Goal: Information Seeking & Learning: Find contact information

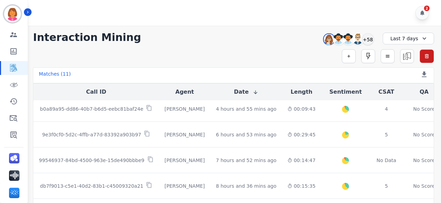
scroll to position [198, 0]
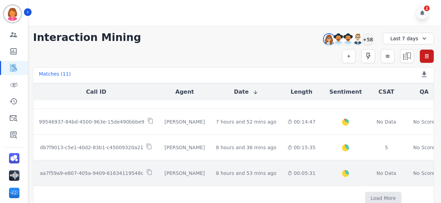
click at [218, 170] on div "00:05:31" at bounding box center [302, 173] width 28 height 7
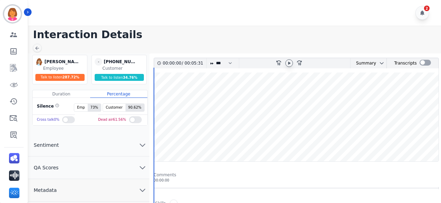
click at [218, 61] on icon at bounding box center [290, 63] width 6 height 6
click at [35, 48] on icon at bounding box center [37, 48] width 6 height 6
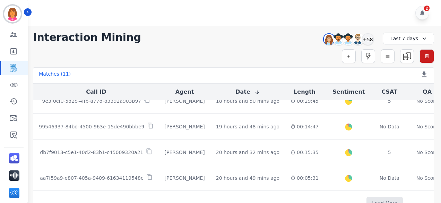
scroll to position [198, 0]
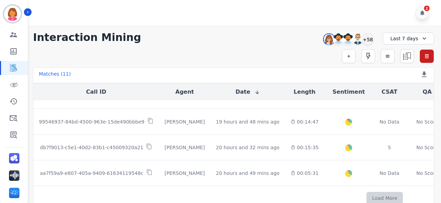
click at [218, 195] on button "Load More" at bounding box center [385, 198] width 36 height 12
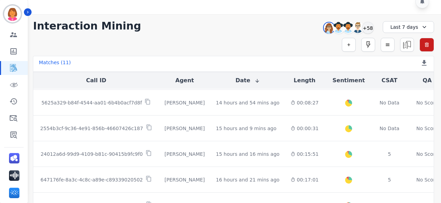
scroll to position [0, 0]
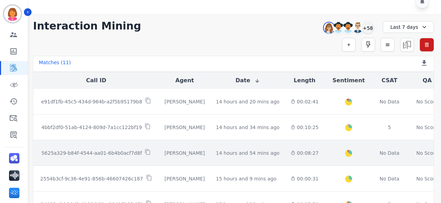
click at [218, 152] on td "14 hours and 54 mins ago Start at: Wed, Oct 1st, 2025 - 3:53pm" at bounding box center [248, 153] width 75 height 26
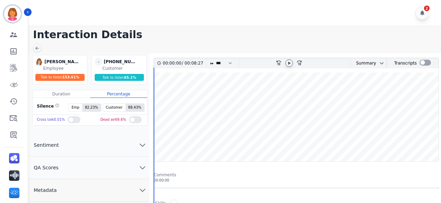
click at [218, 62] on icon at bounding box center [290, 63] width 6 height 6
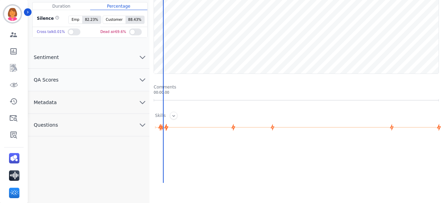
scroll to position [93, 0]
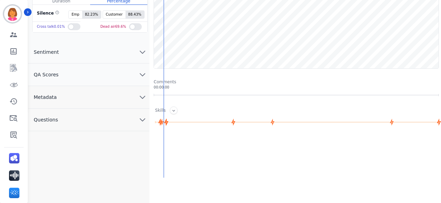
click at [112, 119] on button "Questions" at bounding box center [88, 120] width 121 height 23
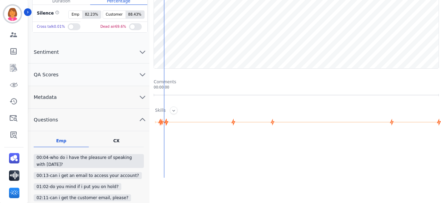
click at [112, 119] on button "Questions" at bounding box center [88, 120] width 121 height 23
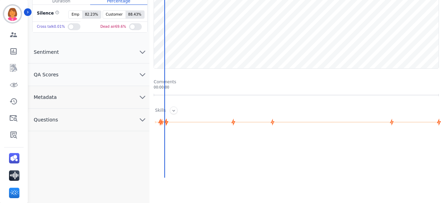
click at [124, 55] on button "Sentiment" at bounding box center [88, 52] width 121 height 23
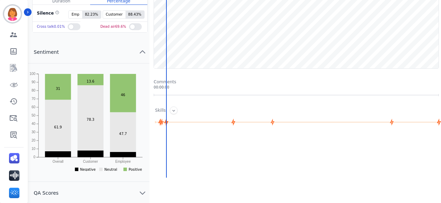
click at [114, 51] on button "Sentiment" at bounding box center [88, 52] width 121 height 23
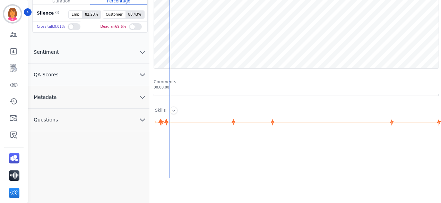
click at [122, 96] on button "Metadata" at bounding box center [88, 97] width 121 height 23
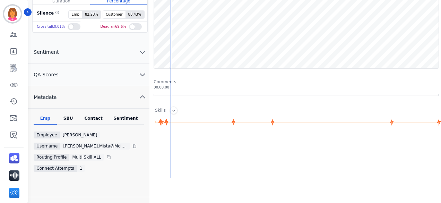
click at [87, 118] on div "Contact" at bounding box center [94, 120] width 28 height 9
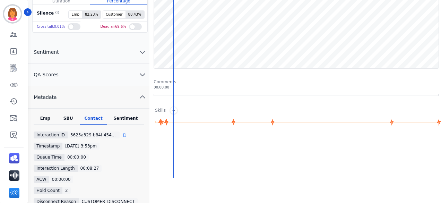
click at [122, 134] on icon at bounding box center [124, 135] width 4 height 4
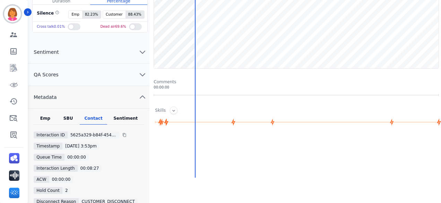
scroll to position [64, 0]
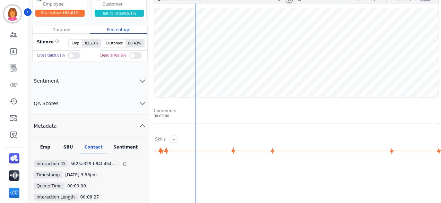
click at [218, 74] on wave at bounding box center [296, 52] width 285 height 89
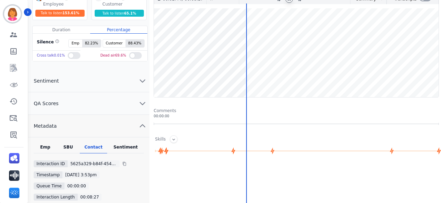
click at [218, 73] on wave at bounding box center [296, 52] width 285 height 89
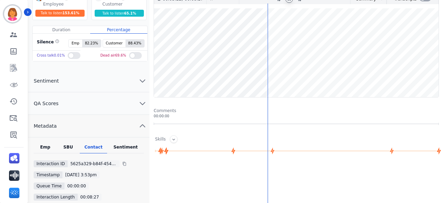
click at [218, 74] on wave at bounding box center [296, 52] width 285 height 89
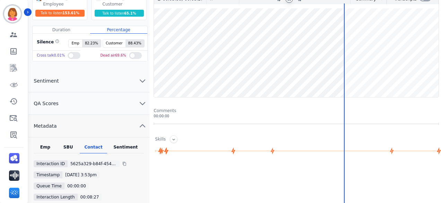
click at [218, 74] on wave at bounding box center [296, 52] width 285 height 89
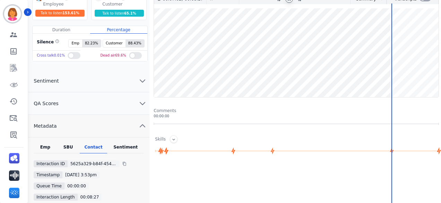
click at [218, 73] on wave at bounding box center [296, 52] width 285 height 89
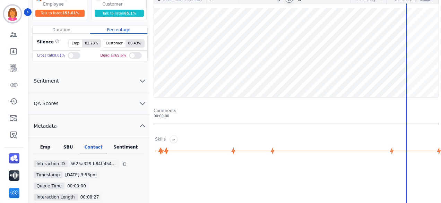
click at [218, 73] on wave at bounding box center [296, 52] width 285 height 89
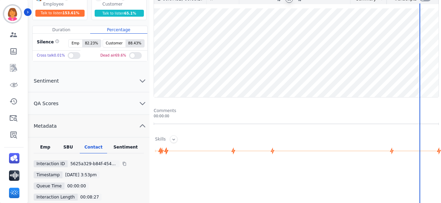
click at [218, 74] on wave at bounding box center [296, 52] width 285 height 89
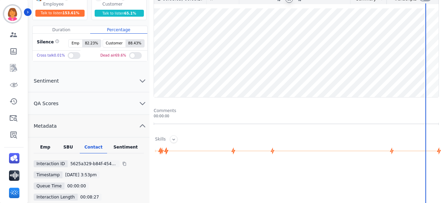
click at [218, 73] on wave at bounding box center [296, 52] width 285 height 89
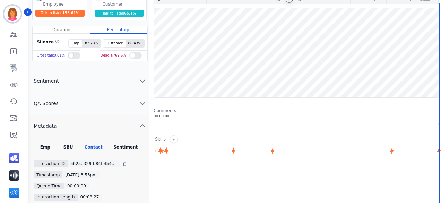
scroll to position [0, 0]
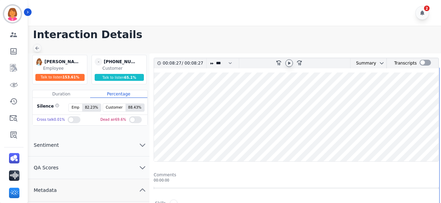
click at [38, 47] on icon at bounding box center [37, 48] width 6 height 6
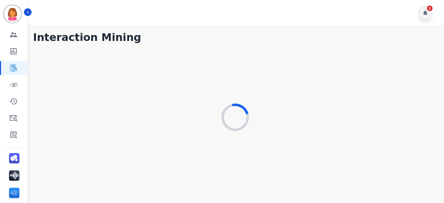
click at [218, 12] on icon at bounding box center [425, 12] width 4 height 5
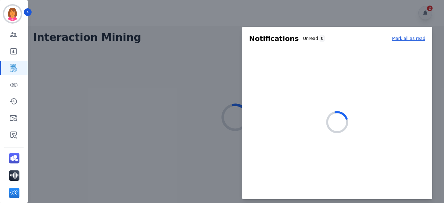
click at [218, 12] on div at bounding box center [222, 101] width 444 height 203
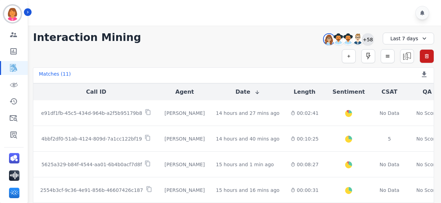
click at [218, 40] on div "+58" at bounding box center [368, 39] width 12 height 12
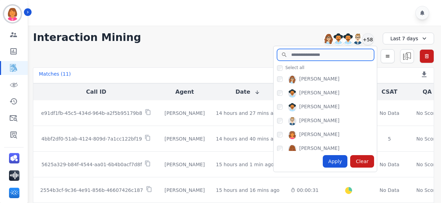
click at [218, 56] on input "search" at bounding box center [325, 55] width 97 height 12
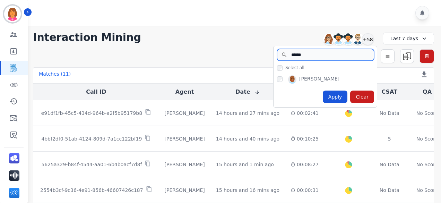
type input "******"
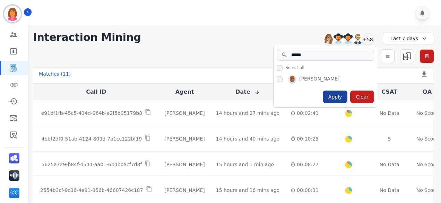
click at [218, 95] on div "Apply" at bounding box center [335, 97] width 25 height 12
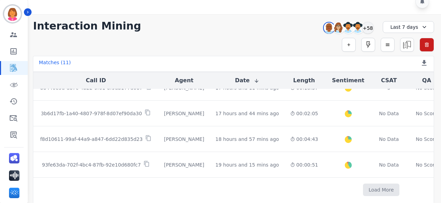
scroll to position [186, 0]
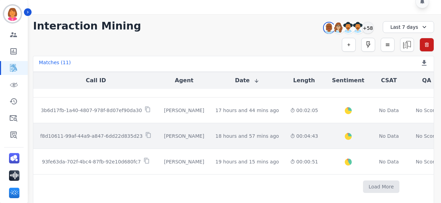
click at [218, 133] on div "00:04:43" at bounding box center [304, 136] width 28 height 7
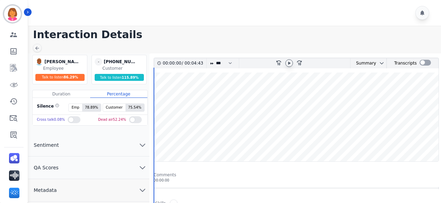
click at [218, 63] on icon at bounding box center [290, 63] width 6 height 6
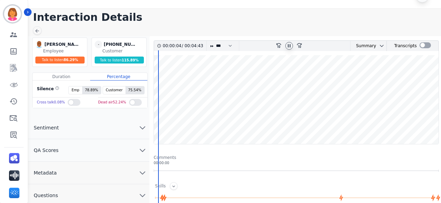
scroll to position [75, 0]
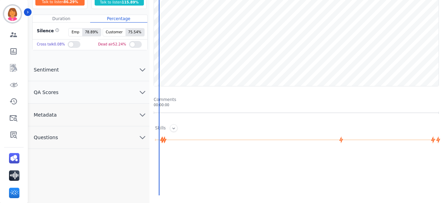
click at [77, 114] on button "Metadata" at bounding box center [88, 115] width 121 height 23
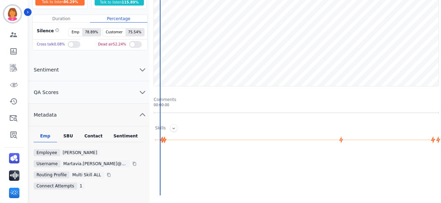
click at [94, 136] on div "Contact" at bounding box center [94, 137] width 28 height 9
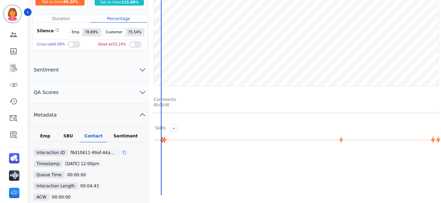
click at [122, 152] on icon at bounding box center [124, 153] width 4 height 4
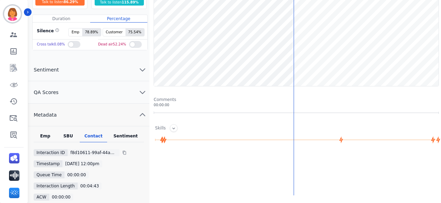
scroll to position [0, 0]
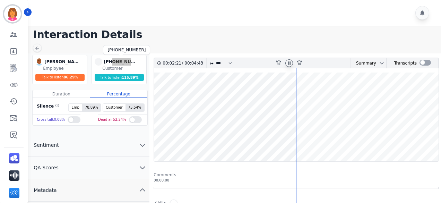
drag, startPoint x: 136, startPoint y: 63, endPoint x: 111, endPoint y: 62, distance: 25.4
click at [111, 62] on div "[PHONE_NUMBER]" at bounding box center [121, 62] width 35 height 8
click at [139, 64] on div "- +18327050127 +18327050127" at bounding box center [120, 62] width 50 height 8
drag, startPoint x: 135, startPoint y: 60, endPoint x: 110, endPoint y: 61, distance: 24.7
click at [110, 61] on div "[PHONE_NUMBER]" at bounding box center [121, 62] width 35 height 8
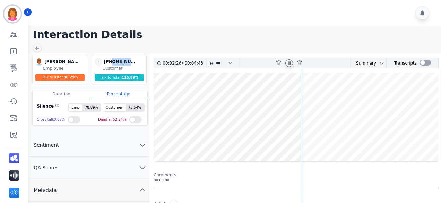
click at [140, 64] on div "- +18327050127 +18327050127" at bounding box center [120, 62] width 50 height 8
drag, startPoint x: 134, startPoint y: 60, endPoint x: 110, endPoint y: 60, distance: 24.3
click at [110, 60] on div "[PHONE_NUMBER]" at bounding box center [121, 62] width 35 height 8
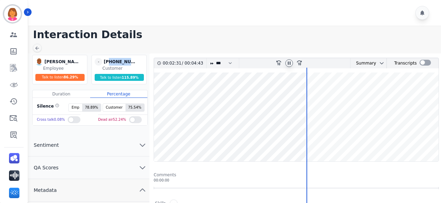
copy div "8327050127"
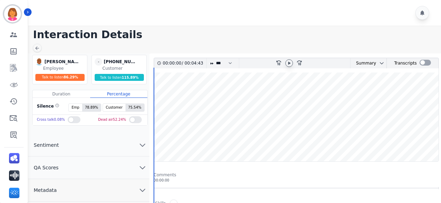
click at [289, 61] on icon at bounding box center [290, 63] width 6 height 6
click at [179, 92] on wave at bounding box center [296, 117] width 285 height 89
click at [189, 139] on wave at bounding box center [296, 117] width 285 height 89
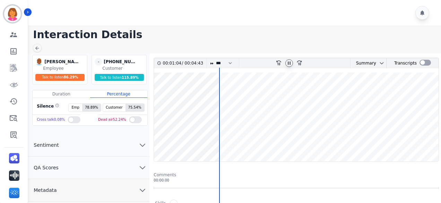
click at [248, 94] on wave at bounding box center [296, 117] width 285 height 89
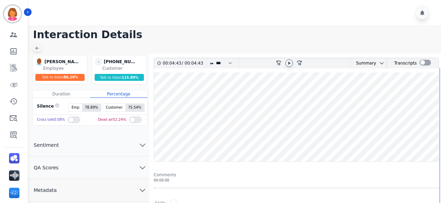
click at [36, 47] on icon at bounding box center [37, 48] width 4 height 4
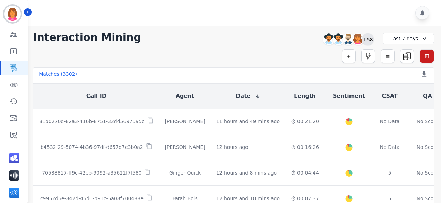
click at [366, 42] on div "+58" at bounding box center [368, 39] width 12 height 12
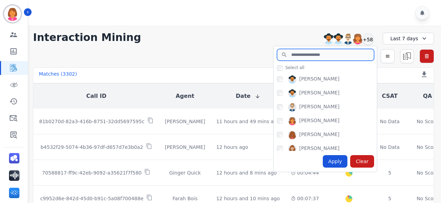
click at [339, 57] on input "search" at bounding box center [325, 55] width 97 height 12
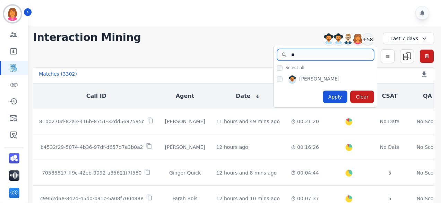
type input "**"
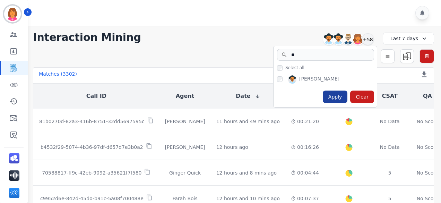
click at [339, 96] on div "Apply" at bounding box center [335, 97] width 25 height 12
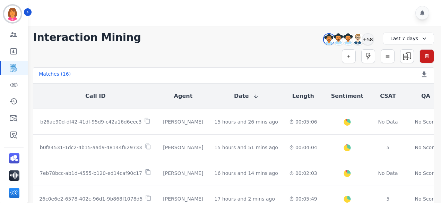
scroll to position [52, 0]
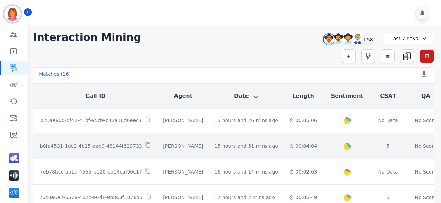
click at [260, 149] on td "15 hours and 51 mins ago Start at: [DATE] 3:15pm" at bounding box center [246, 146] width 75 height 26
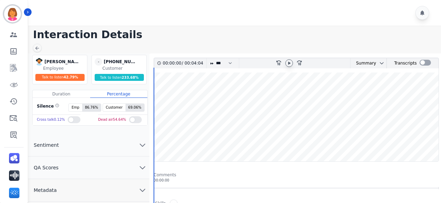
click at [290, 64] on icon at bounding box center [290, 63] width 6 height 6
click at [116, 168] on button "QA Scores" at bounding box center [88, 167] width 121 height 23
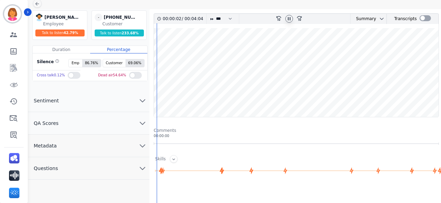
scroll to position [45, 0]
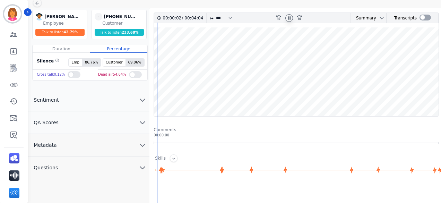
click at [112, 140] on button "Metadata" at bounding box center [88, 145] width 121 height 23
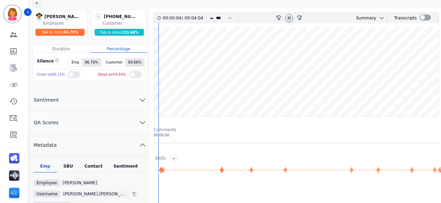
click at [92, 173] on div "Emp SBU Contact Sentiment Employee [PERSON_NAME] Username [PERSON_NAME].[PERSON…" at bounding box center [88, 200] width 121 height 74
click at [92, 169] on div "Contact" at bounding box center [94, 167] width 28 height 9
click at [122, 181] on icon at bounding box center [124, 183] width 4 height 4
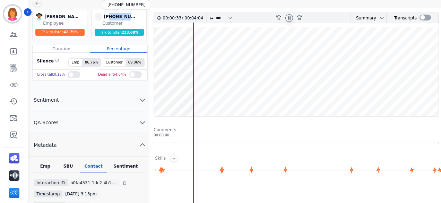
drag, startPoint x: 134, startPoint y: 17, endPoint x: 109, endPoint y: 14, distance: 25.2
click at [109, 14] on div "[PHONE_NUMBER]" at bounding box center [121, 17] width 35 height 8
copy div "7024986461"
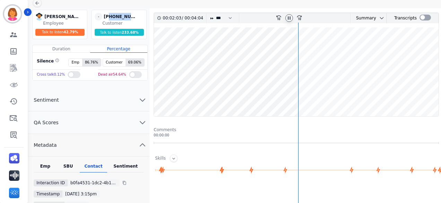
click at [339, 92] on wave at bounding box center [296, 71] width 285 height 89
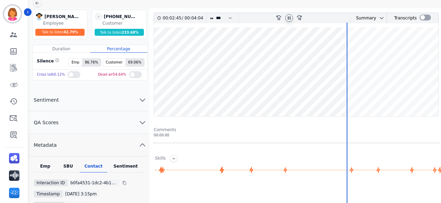
click at [239, 150] on div "00:02:45 / 00:04:04 * * * **** * *** * **** rewind-10 fast-forward-10 Summary A…" at bounding box center [297, 167] width 286 height 311
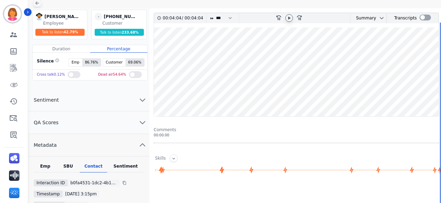
click at [39, 5] on icon at bounding box center [37, 3] width 6 height 6
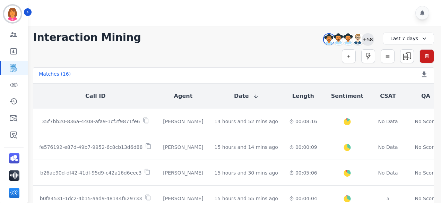
click at [369, 40] on div "+58" at bounding box center [368, 39] width 12 height 12
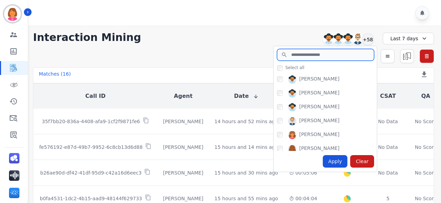
click at [299, 57] on input "search" at bounding box center [325, 55] width 97 height 12
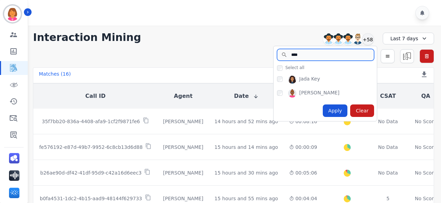
type input "****"
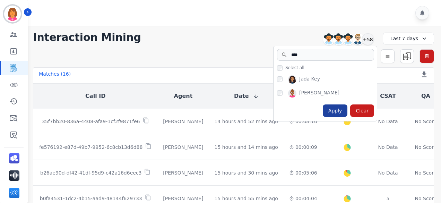
click at [333, 111] on div "Apply" at bounding box center [335, 110] width 25 height 12
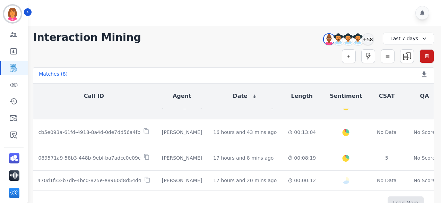
scroll to position [11, 0]
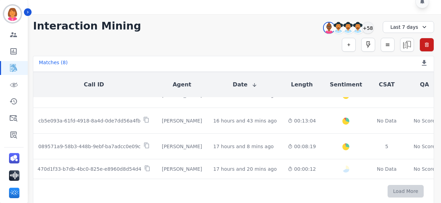
click at [388, 189] on button "Load More" at bounding box center [406, 191] width 36 height 12
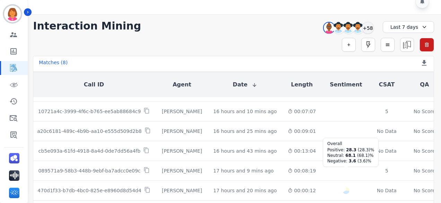
scroll to position [276, 2]
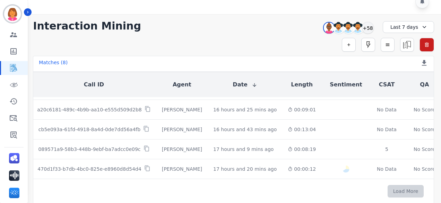
click at [388, 185] on button "Load More" at bounding box center [406, 191] width 36 height 12
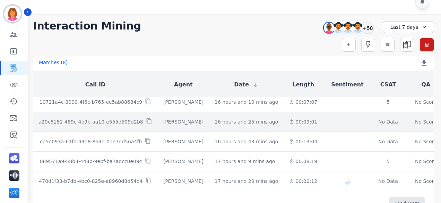
scroll to position [434, 0]
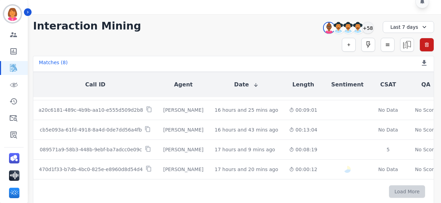
click at [389, 187] on button "Load More" at bounding box center [407, 191] width 36 height 12
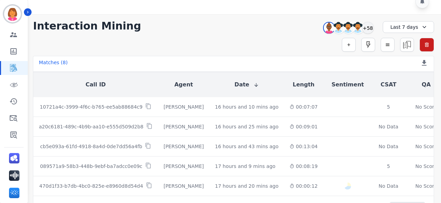
scroll to position [591, 0]
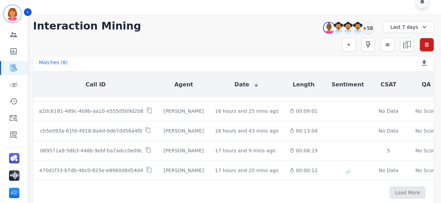
click at [390, 187] on button "Load More" at bounding box center [408, 192] width 36 height 12
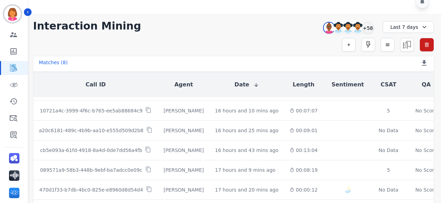
scroll to position [748, 0]
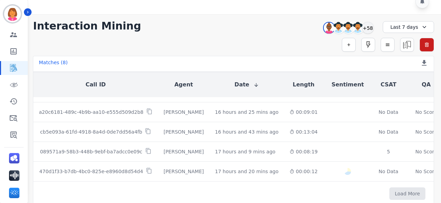
click at [390, 187] on button "Load More" at bounding box center [408, 193] width 36 height 12
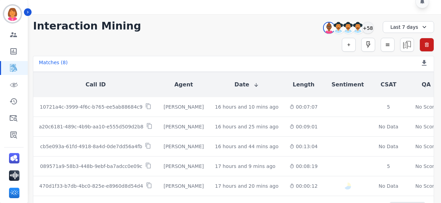
scroll to position [906, 0]
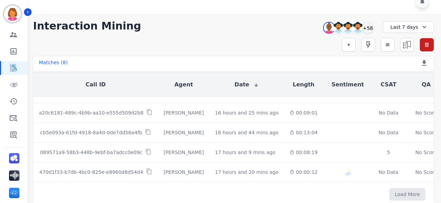
click at [390, 188] on button "Load More" at bounding box center [408, 194] width 36 height 12
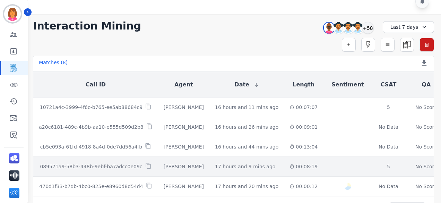
scroll to position [1063, 0]
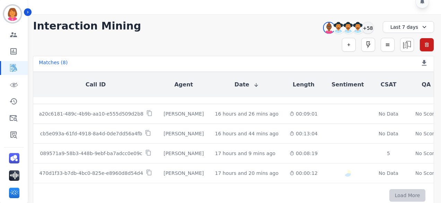
click at [390, 194] on button "Load More" at bounding box center [408, 195] width 36 height 12
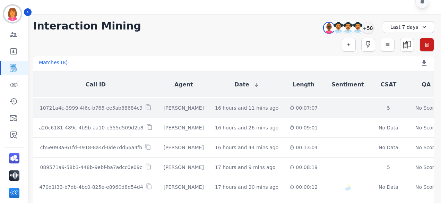
scroll to position [1220, 0]
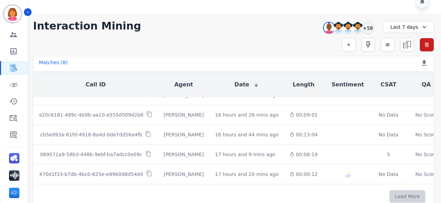
click at [390, 190] on button "Load More" at bounding box center [408, 196] width 36 height 12
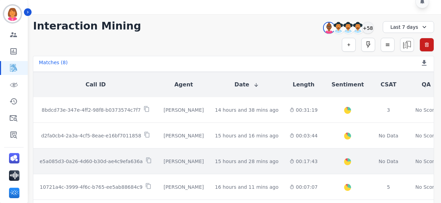
scroll to position [40, 0]
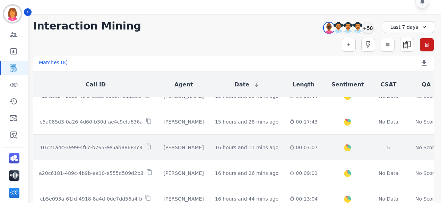
click at [290, 145] on div "00:07:07" at bounding box center [304, 147] width 28 height 7
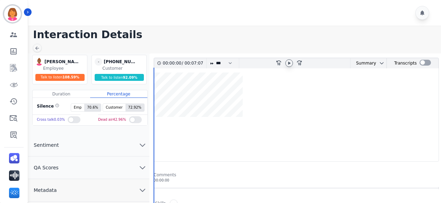
click at [287, 62] on icon at bounding box center [290, 63] width 6 height 6
click at [101, 185] on button "Metadata" at bounding box center [88, 190] width 121 height 23
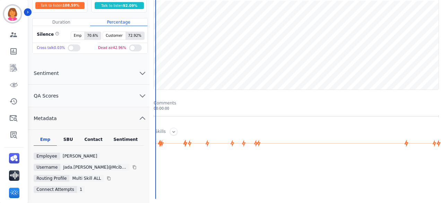
scroll to position [72, 0]
click at [88, 138] on div "Contact" at bounding box center [94, 140] width 28 height 9
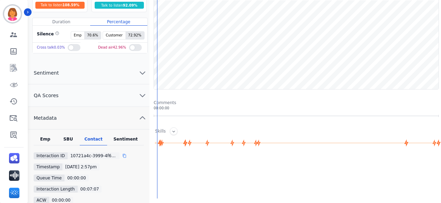
click at [128, 154] on div at bounding box center [130, 157] width 4 height 6
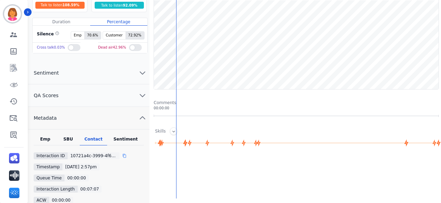
scroll to position [0, 0]
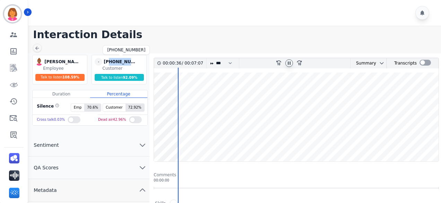
drag, startPoint x: 136, startPoint y: 61, endPoint x: 109, endPoint y: 60, distance: 26.4
click at [109, 60] on div "[PHONE_NUMBER]" at bounding box center [121, 62] width 35 height 8
copy div "2395375294"
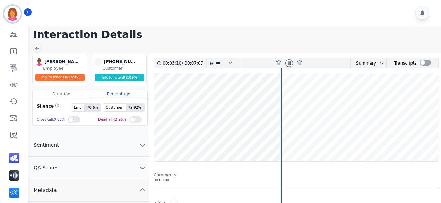
click at [242, 23] on div at bounding box center [235, 13] width 415 height 26
click at [291, 138] on wave at bounding box center [296, 117] width 285 height 89
click at [325, 138] on wave at bounding box center [296, 117] width 285 height 89
click at [380, 137] on wave at bounding box center [296, 117] width 285 height 89
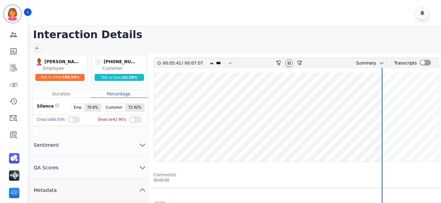
click at [430, 137] on wave at bounding box center [296, 117] width 285 height 89
